Goal: Information Seeking & Learning: Learn about a topic

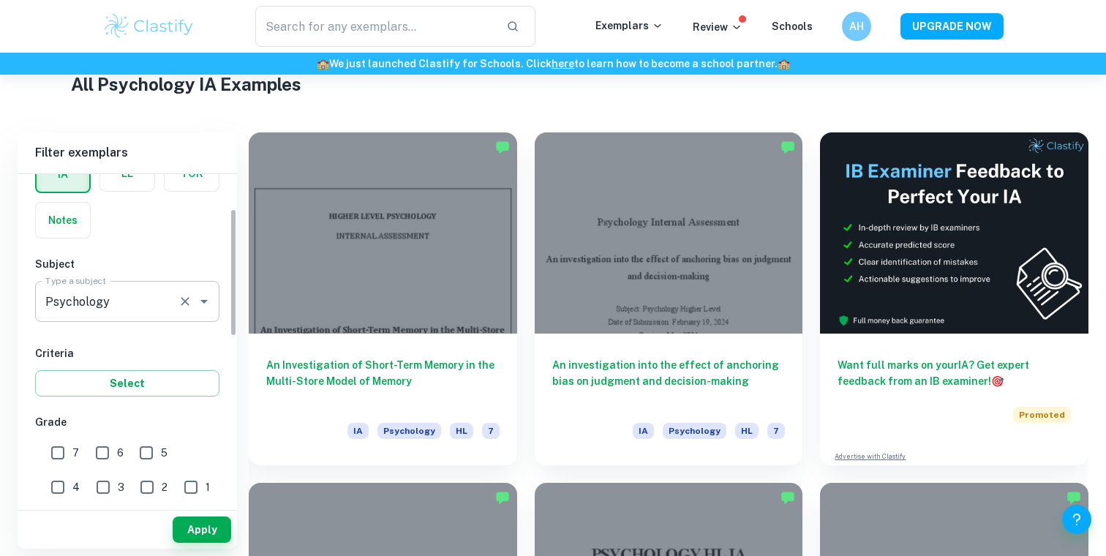
scroll to position [105, 0]
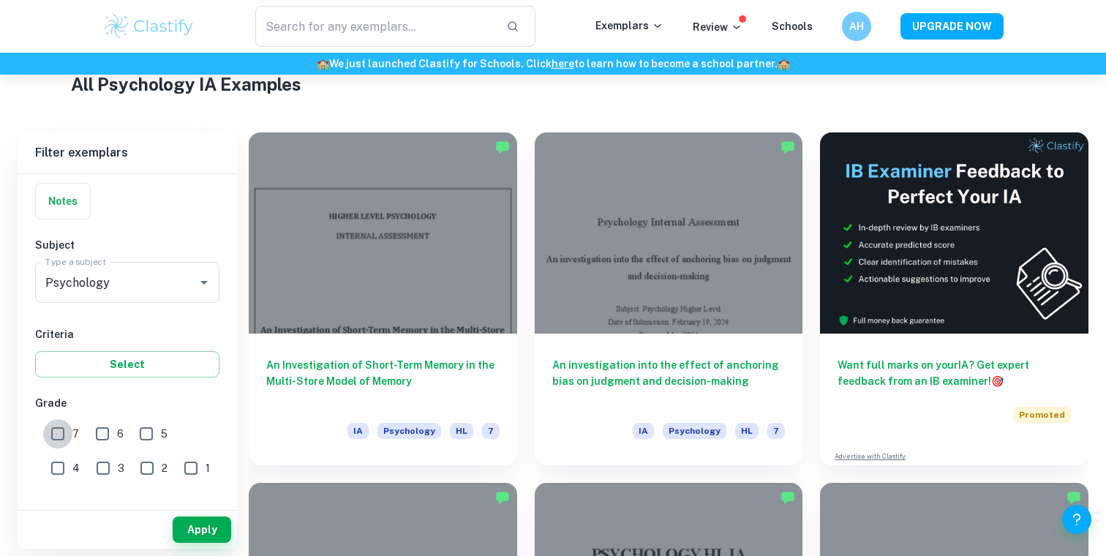
click at [50, 426] on input "7" at bounding box center [57, 433] width 29 height 29
checkbox input "true"
click at [218, 525] on button "Apply" at bounding box center [202, 529] width 58 height 26
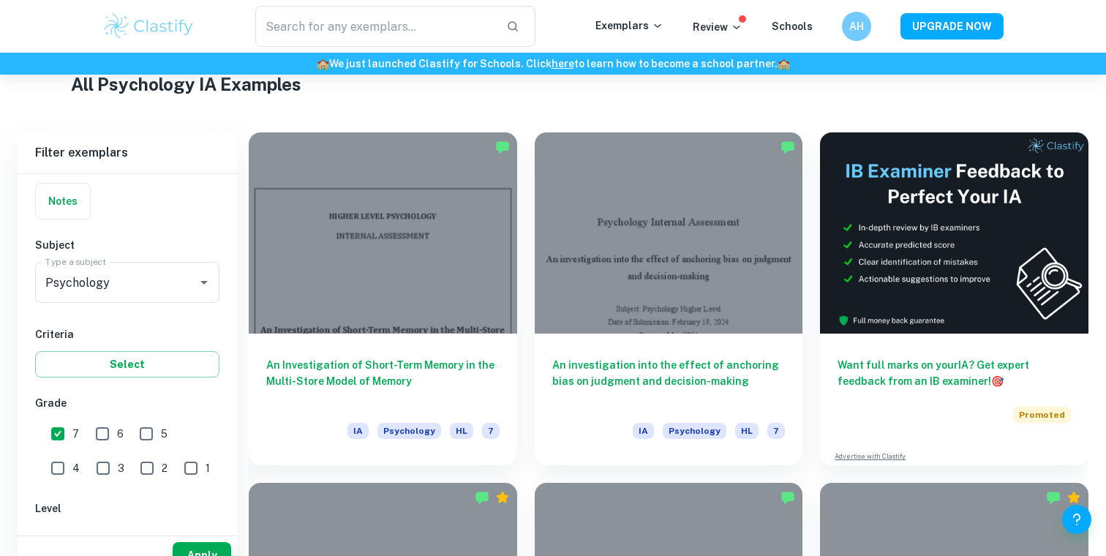
scroll to position [387, 0]
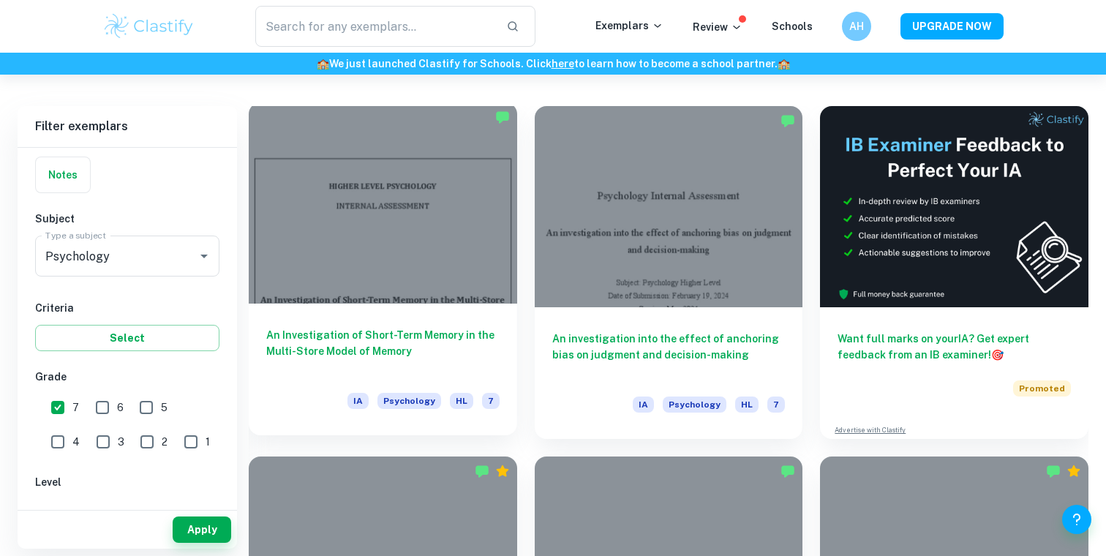
click at [462, 332] on h6 "An Investigation of Short-Term Memory in the Multi-Store Model of Memory" at bounding box center [382, 351] width 233 height 48
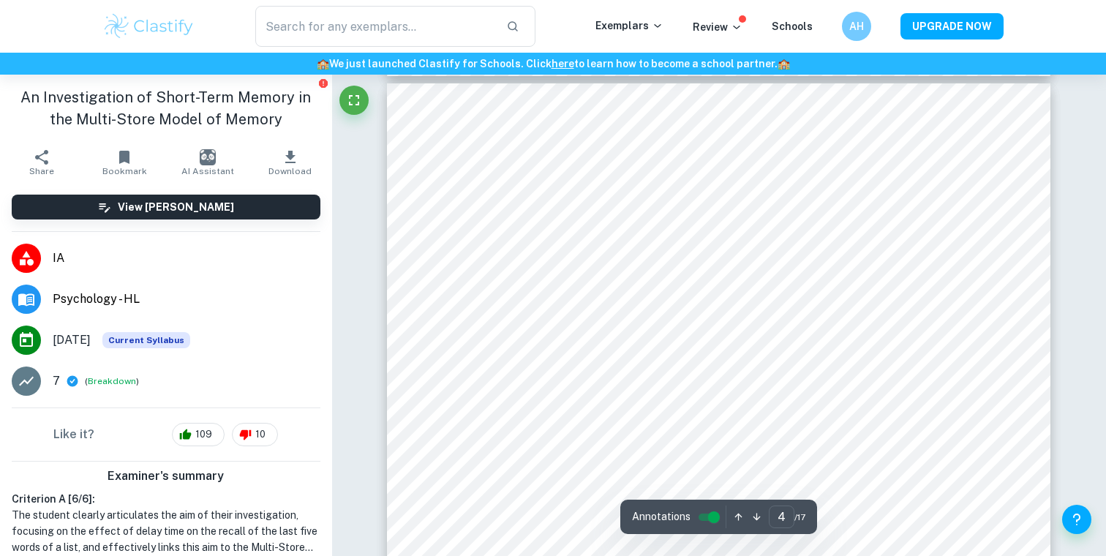
scroll to position [3487, 0]
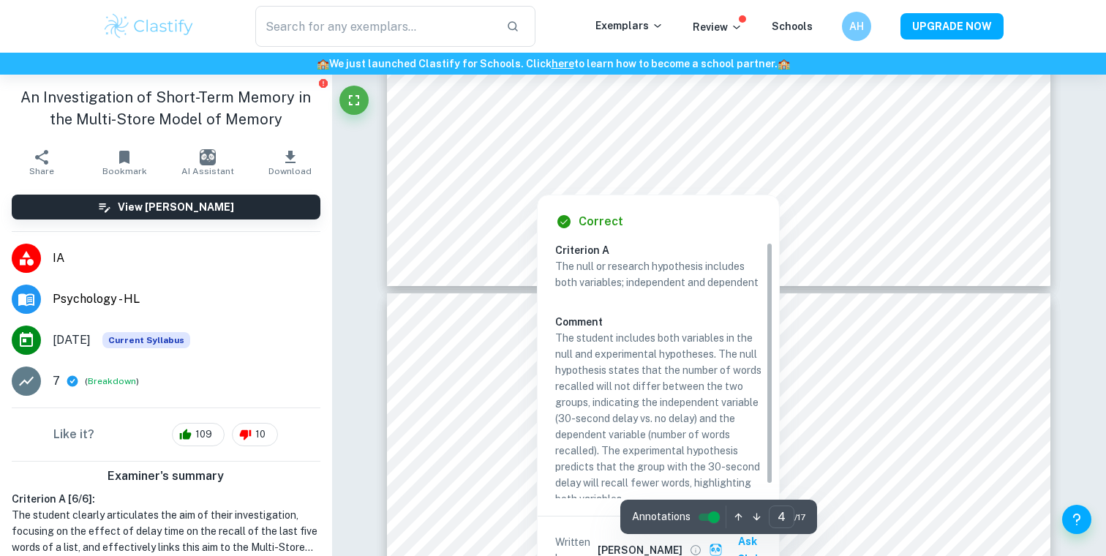
type input "5"
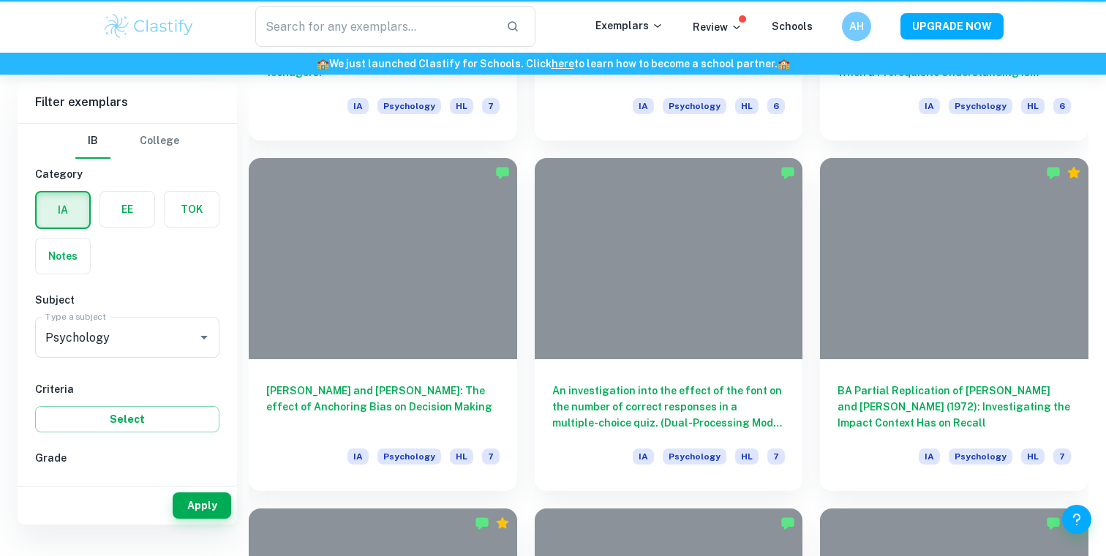
scroll to position [387, 0]
